Goal: Contribute content: Add original content to the website for others to see

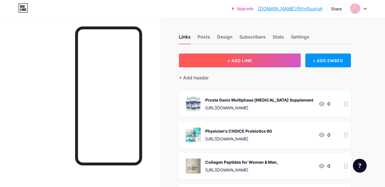
click at [220, 63] on button "+ ADD LINK" at bounding box center [240, 60] width 122 height 14
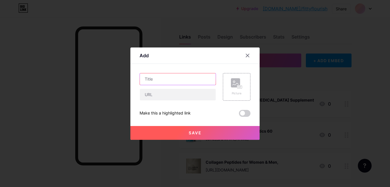
click at [196, 80] on input "text" at bounding box center [178, 78] width 76 height 11
paste input "Goli Ashwagandha"
type input "Goli Ashwagandha gummies"
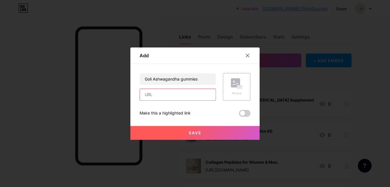
click at [195, 89] on input "text" at bounding box center [178, 94] width 76 height 11
paste input "[URL][DOMAIN_NAME]"
type input "[URL][DOMAIN_NAME]"
click at [243, 88] on div "Picture" at bounding box center [237, 87] width 28 height 28
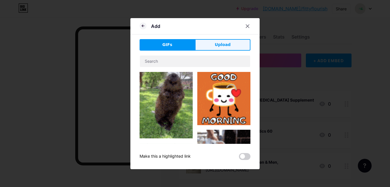
click at [232, 43] on button "Upload" at bounding box center [222, 44] width 55 height 11
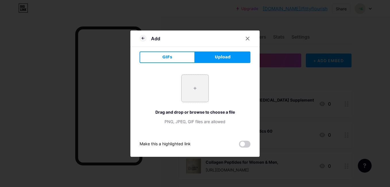
click at [195, 87] on input "file" at bounding box center [194, 88] width 27 height 27
type input "C:\fakepath\Goli Ashwagandha gummies.jpg"
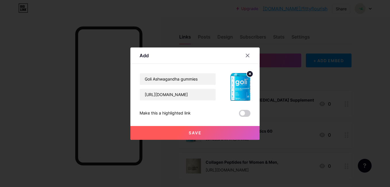
click at [198, 131] on span "Save" at bounding box center [195, 132] width 13 height 5
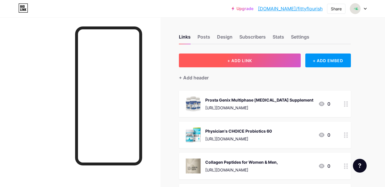
click at [221, 59] on button "+ ADD LINK" at bounding box center [240, 60] width 122 height 14
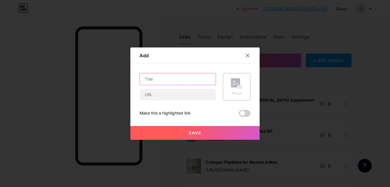
click at [197, 83] on input "text" at bounding box center [178, 78] width 76 height 11
paste input "Pull Up Bar"
type input "Pull Up Bar"
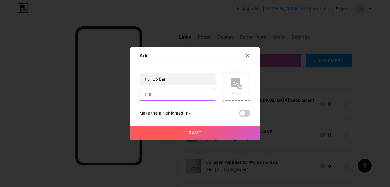
click at [192, 93] on input "text" at bounding box center [178, 94] width 76 height 11
paste input "[URL][DOMAIN_NAME]"
type input "[URL][DOMAIN_NAME]"
click at [237, 84] on rect at bounding box center [235, 82] width 9 height 9
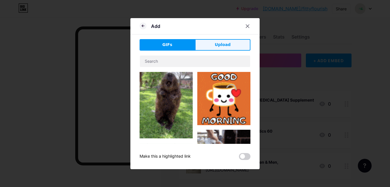
click at [210, 42] on button "Upload" at bounding box center [222, 44] width 55 height 11
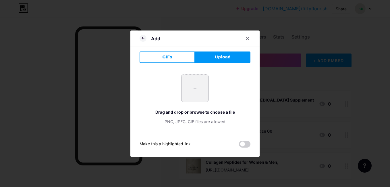
click at [193, 88] on input "file" at bounding box center [194, 88] width 27 height 27
type input "C:\fakepath\Pull Up Bar.jpg"
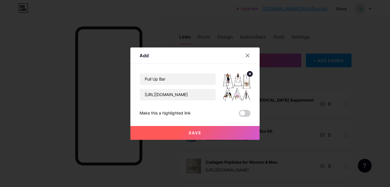
click at [182, 131] on button "Save" at bounding box center [194, 133] width 129 height 14
